Goal: Information Seeking & Learning: Learn about a topic

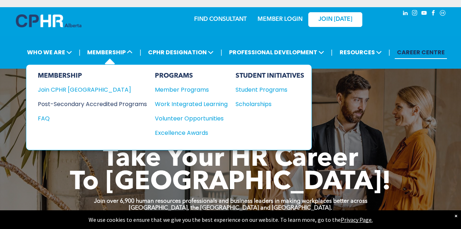
click at [113, 103] on div "Post-Secondary Accredited Programs" at bounding box center [87, 104] width 98 height 9
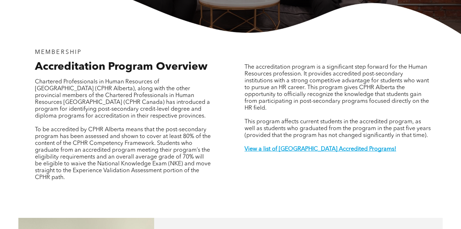
scroll to position [201, 0]
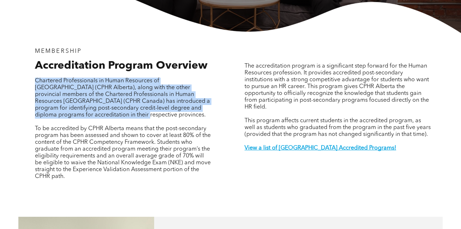
drag, startPoint x: 34, startPoint y: 70, endPoint x: 67, endPoint y: 110, distance: 51.2
click at [67, 110] on div "Accreditation Program Overview Chartered Professionals in Human Resources of Al…" at bounding box center [123, 126] width 187 height 134
click at [63, 187] on div "MEMBERSHIP Accreditation Program Overview Chartered Professionals in Human Reso…" at bounding box center [123, 121] width 198 height 156
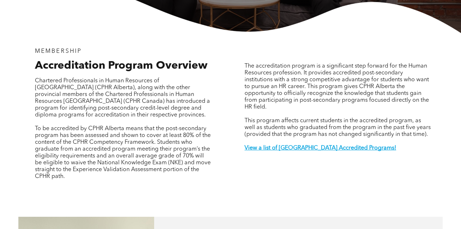
drag, startPoint x: 66, startPoint y: 171, endPoint x: 30, endPoint y: 121, distance: 61.7
click at [30, 121] on div "Accreditation Program Overview Chartered Professionals in Human Resources of Al…" at bounding box center [123, 126] width 187 height 134
click at [93, 177] on div "Accreditation Program Overview Chartered Professionals in Human Resources of Al…" at bounding box center [123, 126] width 187 height 134
drag, startPoint x: 75, startPoint y: 172, endPoint x: 31, endPoint y: 125, distance: 64.0
click at [31, 124] on div "Accreditation Program Overview Chartered Professionals in Human Resources of Al…" at bounding box center [123, 126] width 187 height 134
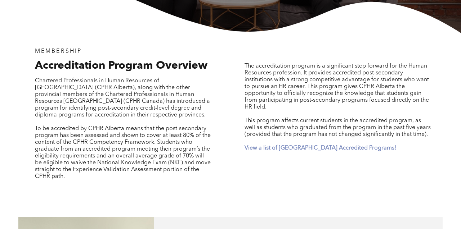
click at [257, 146] on strong "View a list of Alberta Accredited Programs!" at bounding box center [321, 149] width 152 height 6
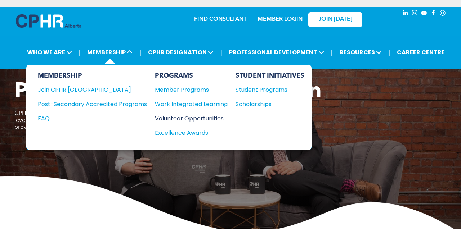
click at [200, 118] on div "Volunteer Opportunities" at bounding box center [188, 118] width 66 height 9
